Goal: Task Accomplishment & Management: Manage account settings

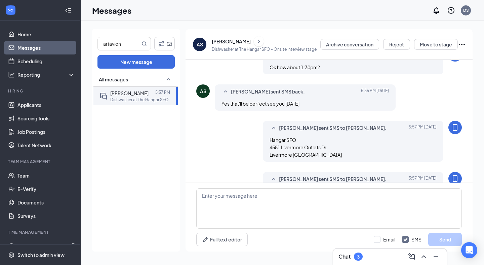
scroll to position [244, 0]
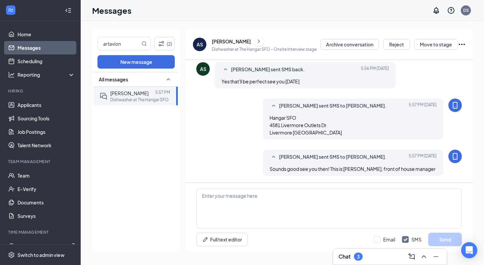
click at [255, 41] on icon "ChevronRight" at bounding box center [258, 41] width 7 height 8
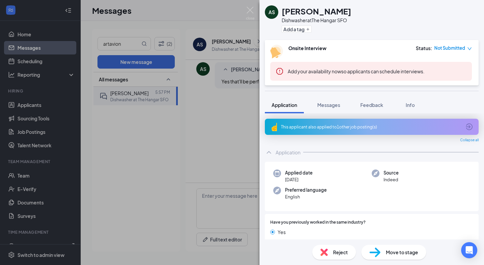
click at [232, 27] on div "AS [PERSON_NAME] Dishwasher at The Hangar SFO Add a tag Onsite Interview Status…" at bounding box center [242, 132] width 484 height 265
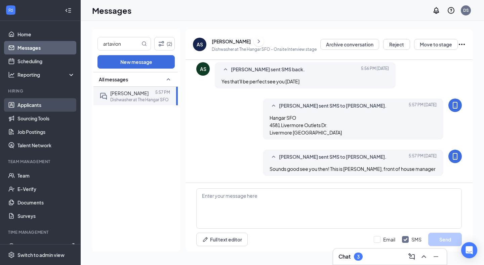
click at [32, 99] on link "Applicants" at bounding box center [45, 104] width 57 height 13
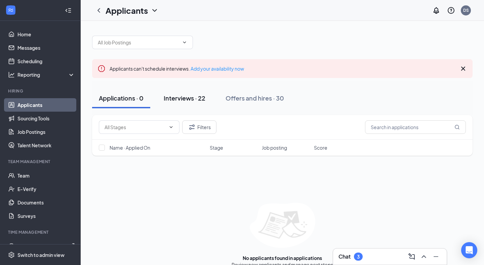
click at [173, 98] on div "Interviews · 22" at bounding box center [185, 98] width 42 height 8
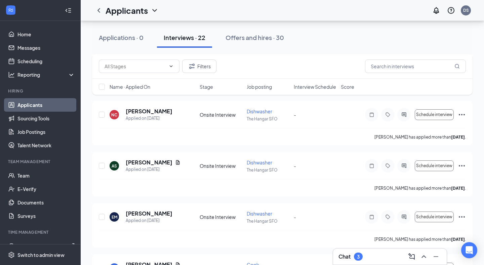
scroll to position [220, 0]
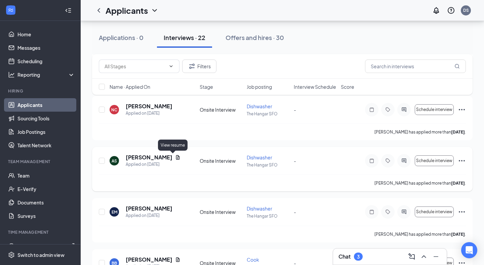
click at [175, 157] on icon "Document" at bounding box center [177, 157] width 5 height 5
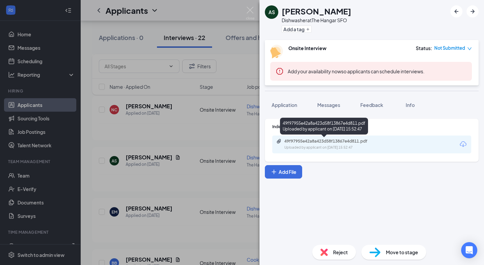
click at [365, 143] on div "49f97955e42a8a423d58f13867e4d811.pdf" at bounding box center [331, 140] width 94 height 5
